Goal: Connect with others: Connect with others

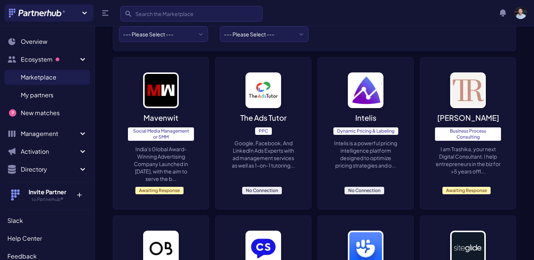
scroll to position [119, 0]
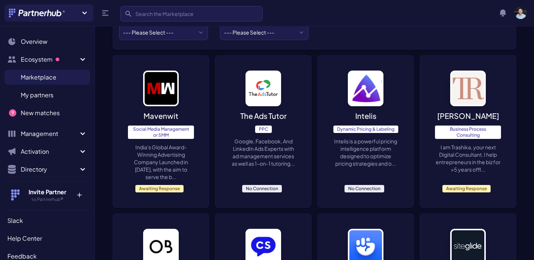
click at [183, 158] on p "India's Global Award-Winning Advertising Company Launched in 2021, with the aim…" at bounding box center [161, 161] width 66 height 37
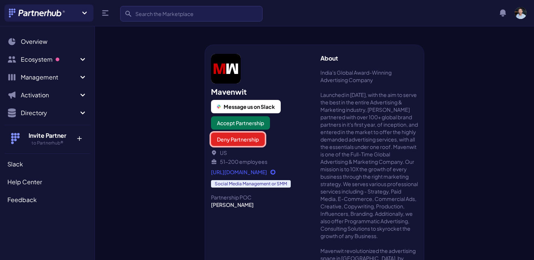
click at [237, 141] on button "Deny Partnership" at bounding box center [238, 138] width 54 height 13
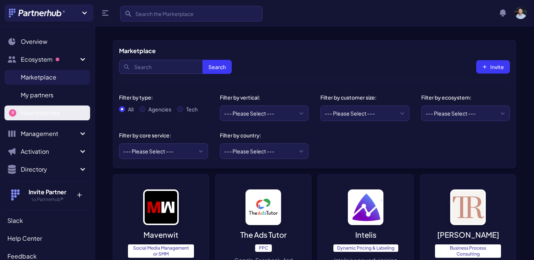
click at [43, 118] on link "New matches N" at bounding box center [47, 112] width 86 height 15
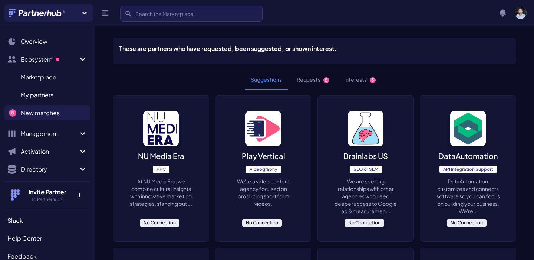
scroll to position [3, 0]
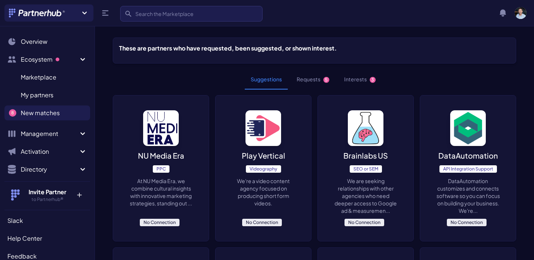
click at [312, 76] on button "Requests 5" at bounding box center [313, 79] width 44 height 20
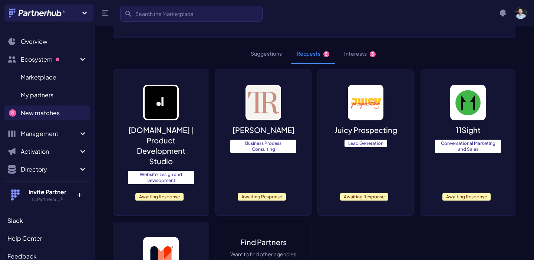
scroll to position [29, 0]
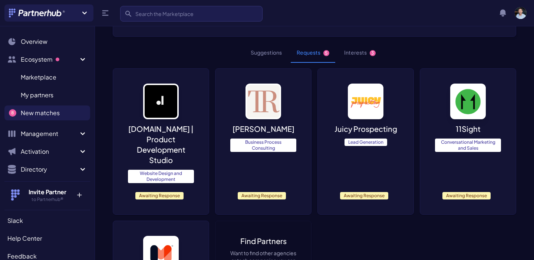
click at [169, 142] on p "dizayn.io | Product Development Studio" at bounding box center [161, 144] width 66 height 42
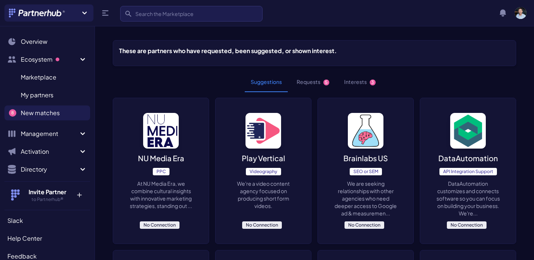
scroll to position [29, 0]
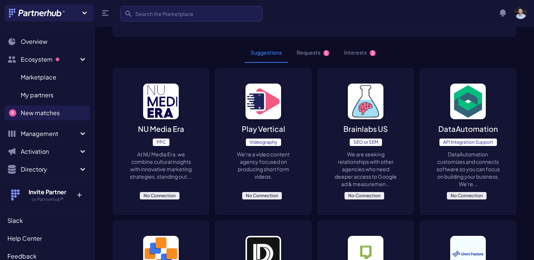
click at [317, 52] on button "Requests 5" at bounding box center [313, 53] width 44 height 20
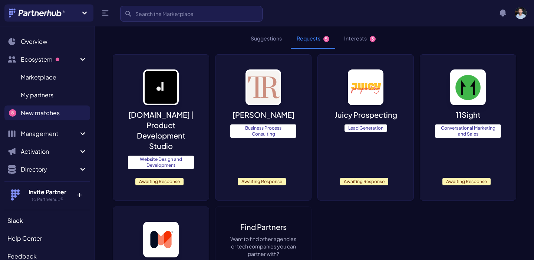
scroll to position [46, 0]
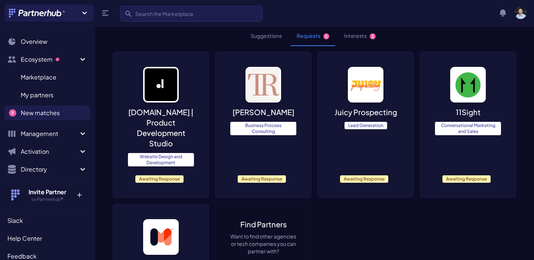
click at [457, 144] on div "11Sight Conversational Marketing and Sales Awaiting Response" at bounding box center [468, 124] width 96 height 145
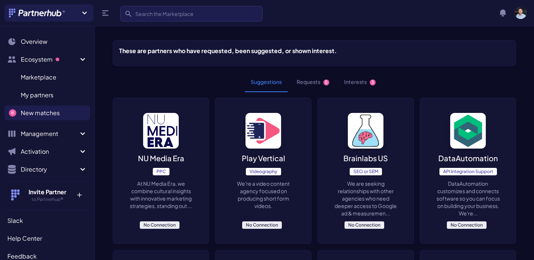
scroll to position [46, 0]
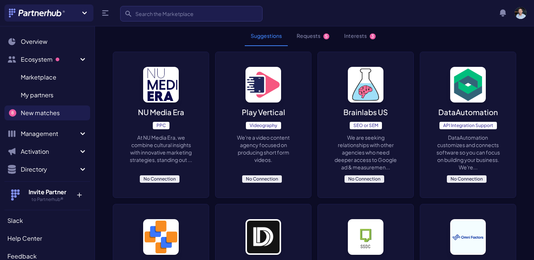
click at [315, 32] on button "Requests 5" at bounding box center [313, 36] width 44 height 20
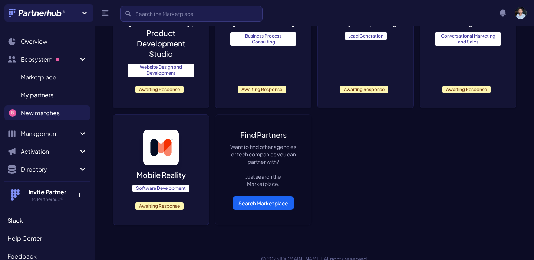
scroll to position [149, 0]
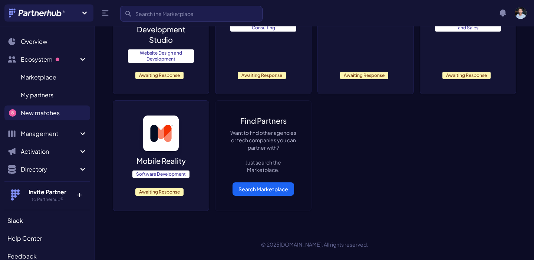
click at [176, 170] on span "Software Development" at bounding box center [160, 173] width 57 height 7
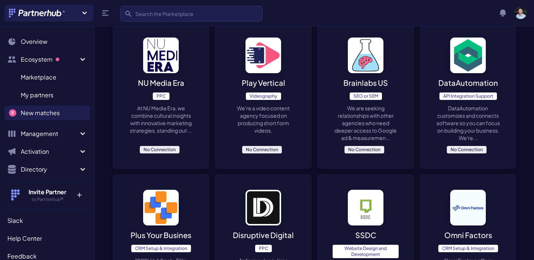
scroll to position [15, 0]
